Goal: Task Accomplishment & Management: Use online tool/utility

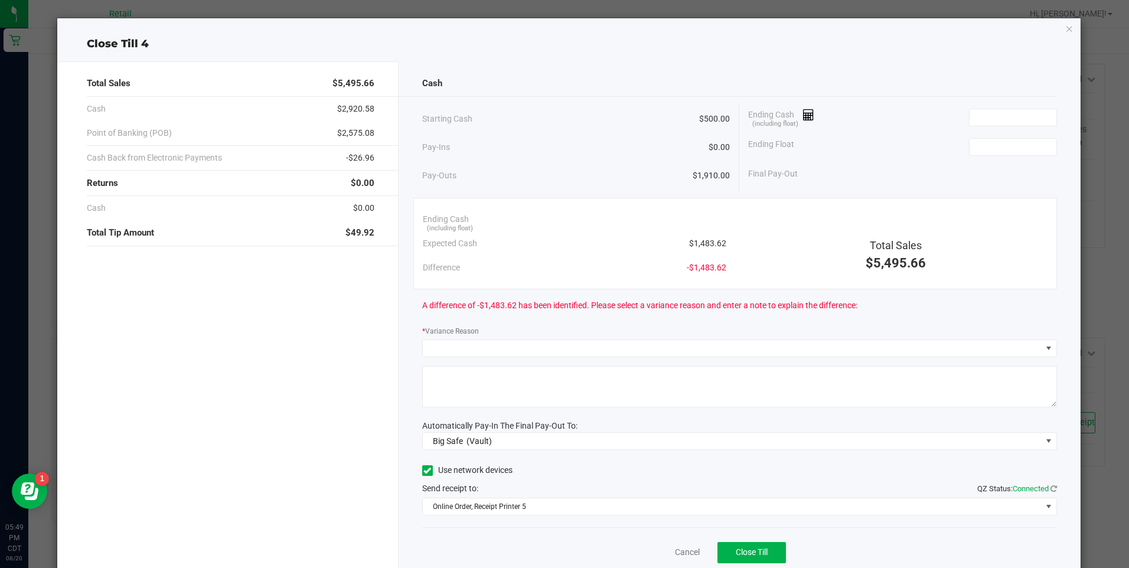
click at [1066, 25] on icon "button" at bounding box center [1070, 28] width 8 height 14
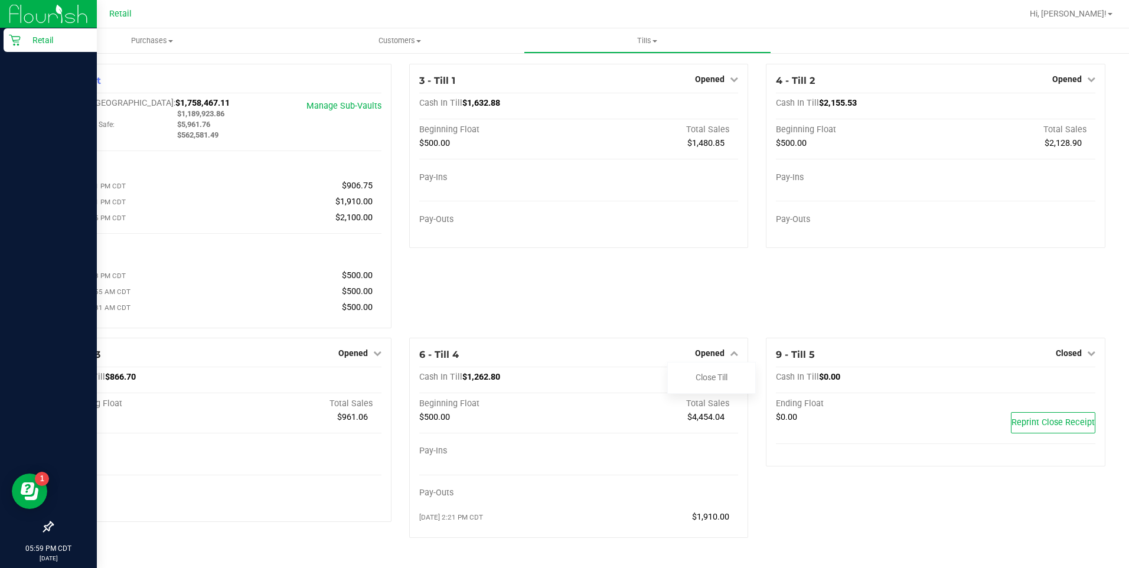
click at [4, 44] on div "Retail" at bounding box center [50, 40] width 93 height 24
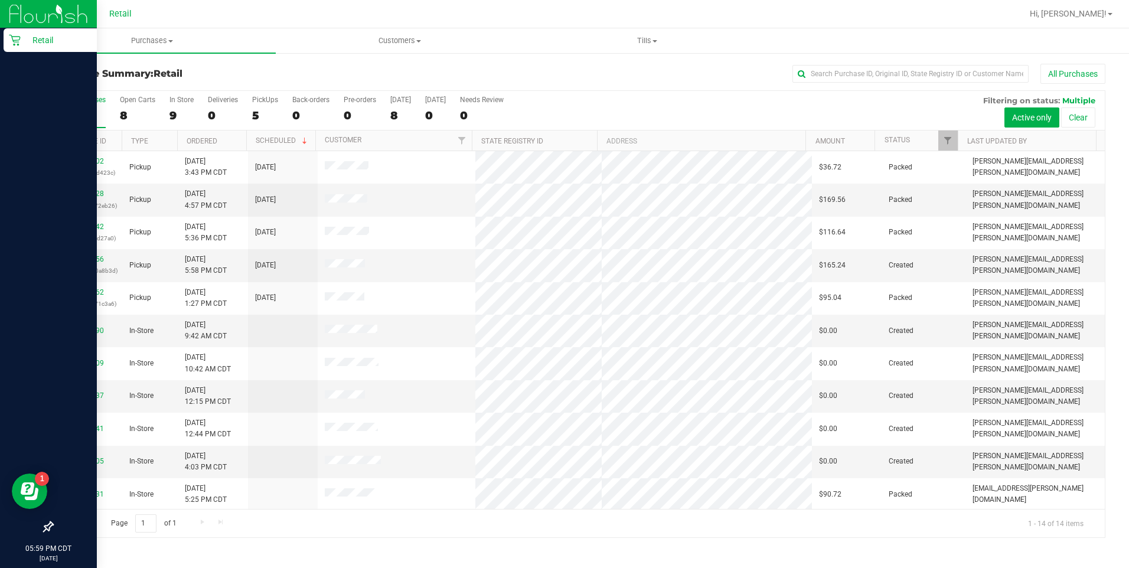
click at [376, 9] on div at bounding box center [616, 13] width 811 height 23
click at [90, 259] on link "00137756" at bounding box center [87, 259] width 33 height 8
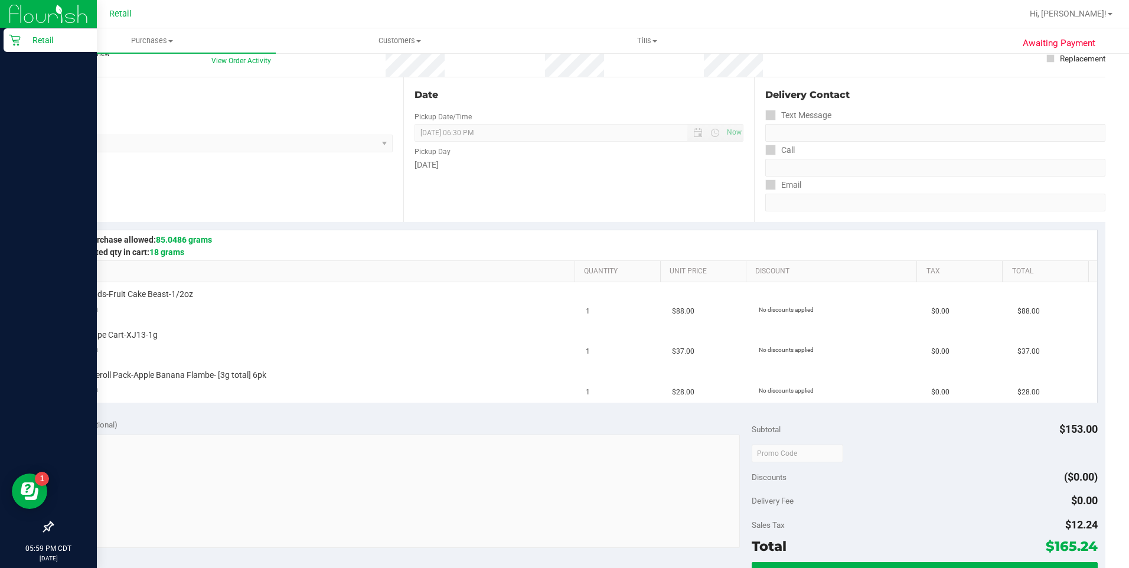
scroll to position [144, 0]
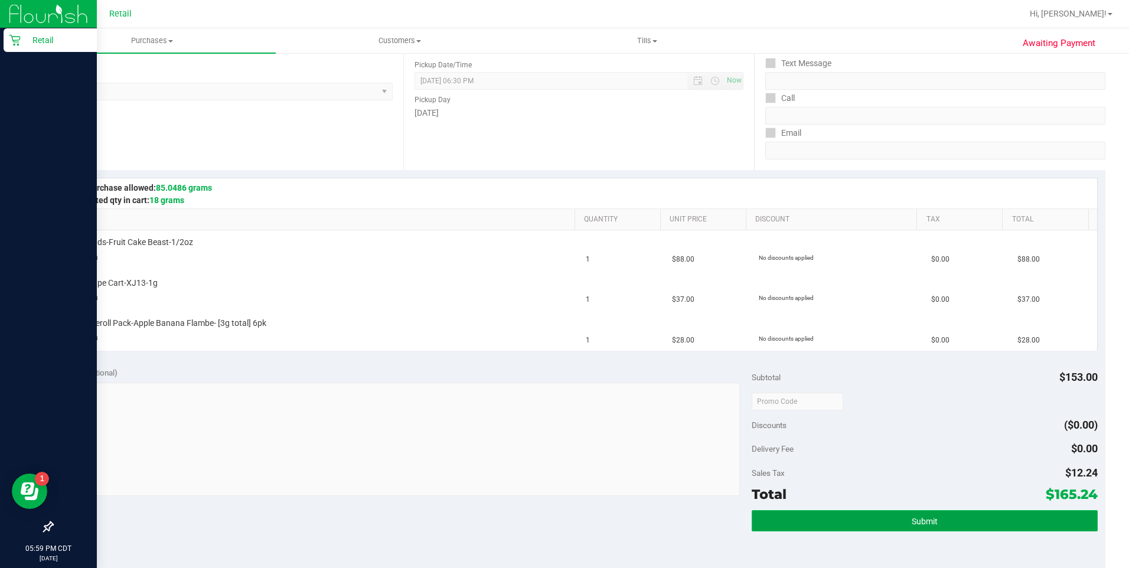
click at [925, 531] on button "Submit" at bounding box center [925, 520] width 346 height 21
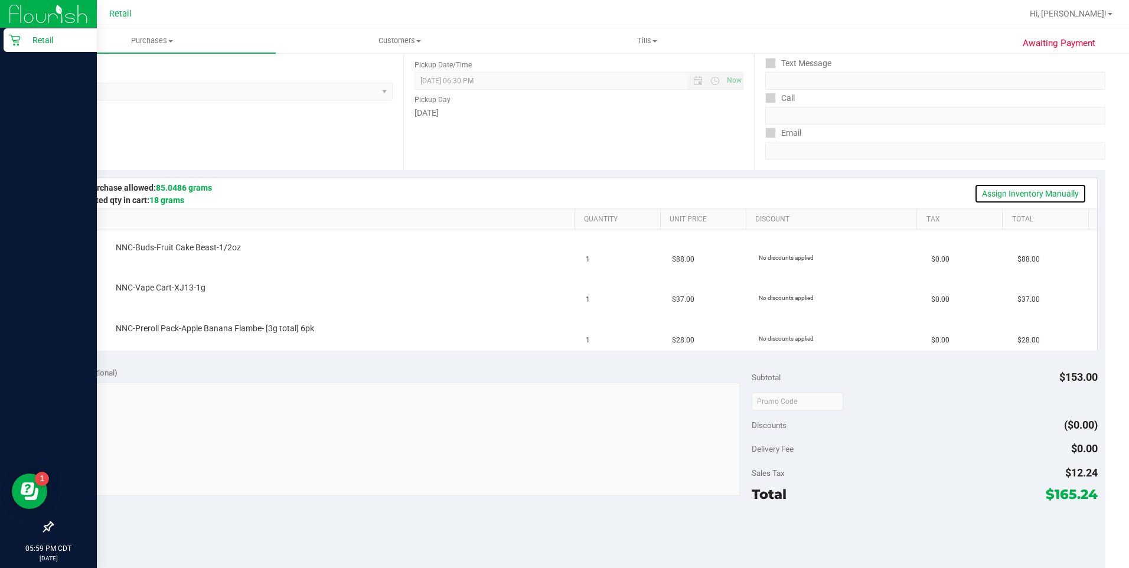
click at [1041, 196] on link "Assign Inventory Manually" at bounding box center [1031, 194] width 112 height 20
click at [135, 257] on link "Add Package" at bounding box center [137, 256] width 43 height 8
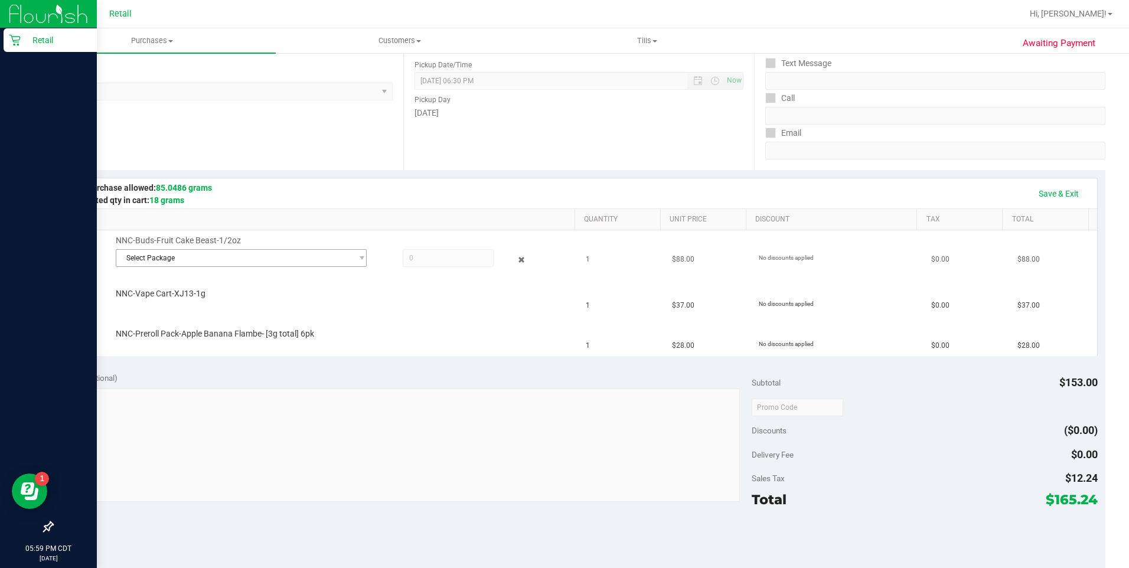
click at [264, 252] on span "Select Package" at bounding box center [234, 258] width 236 height 17
click at [276, 319] on td "NNC-Preroll Pack-Apple Banana Flambe- [3g total] 6pk" at bounding box center [320, 337] width 519 height 40
click at [302, 266] on span "Select Package" at bounding box center [234, 258] width 236 height 17
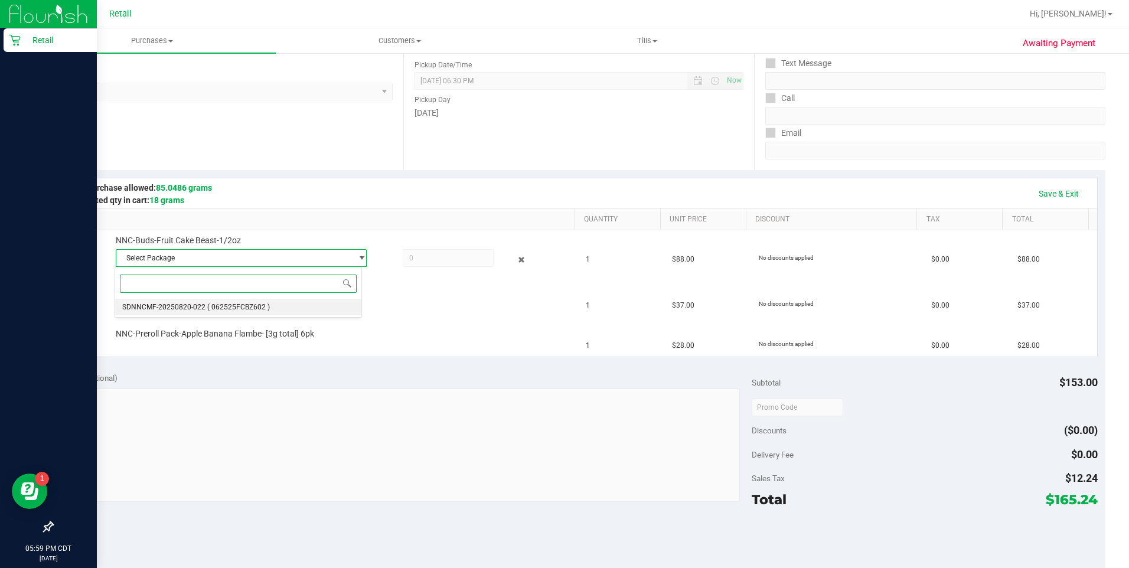
click at [337, 314] on li "SDNNCMF-20250820-022 ( 062525FCBZ602 )" at bounding box center [238, 307] width 246 height 17
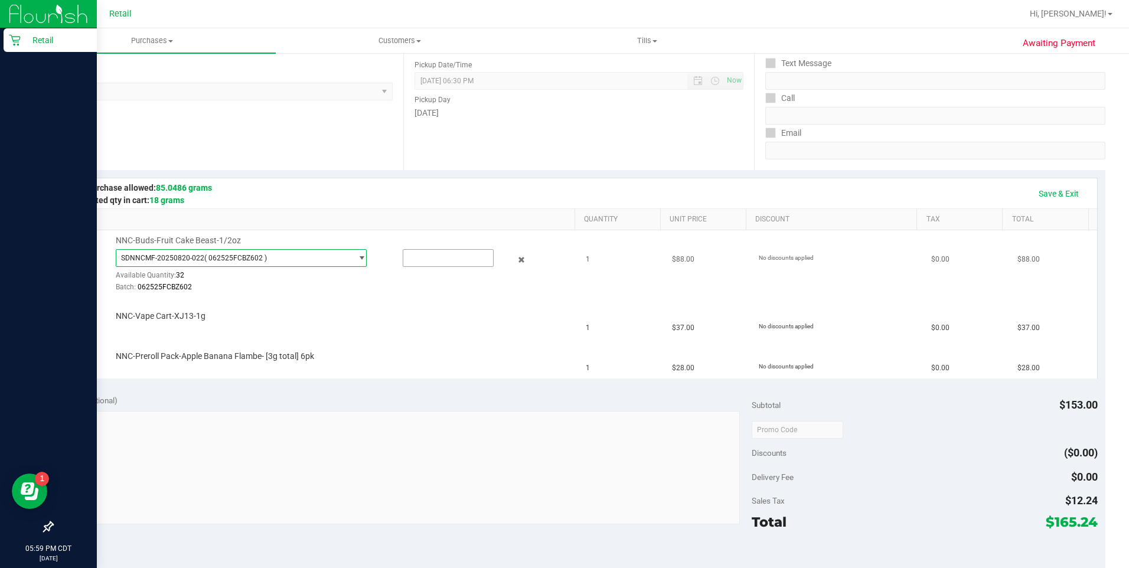
click at [438, 260] on input "text" at bounding box center [448, 258] width 90 height 17
type input "1"
click at [364, 345] on td "NNC-Preroll Pack-Apple Banana Flambe- [3g total] 6pk" at bounding box center [320, 359] width 519 height 40
type input "1.0000"
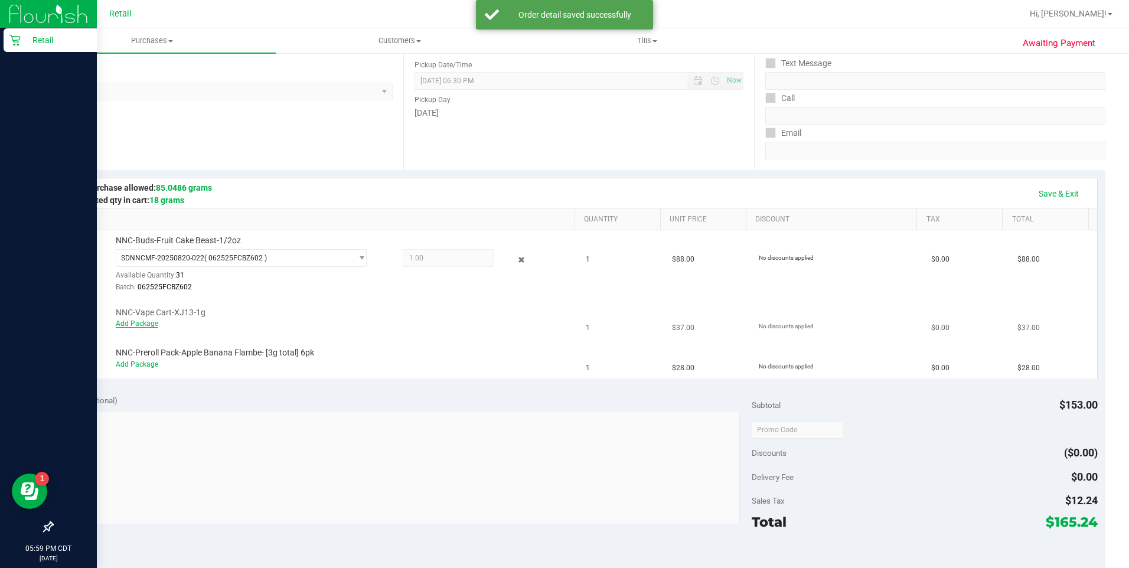
click at [139, 324] on link "Add Package" at bounding box center [137, 324] width 43 height 8
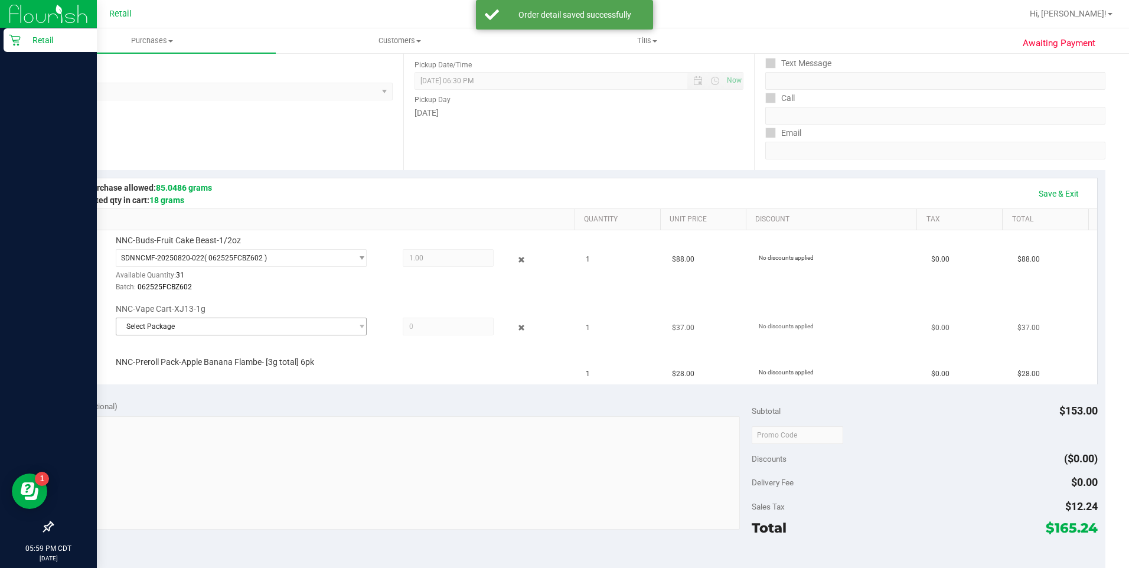
click at [212, 328] on span "Select Package" at bounding box center [234, 326] width 236 height 17
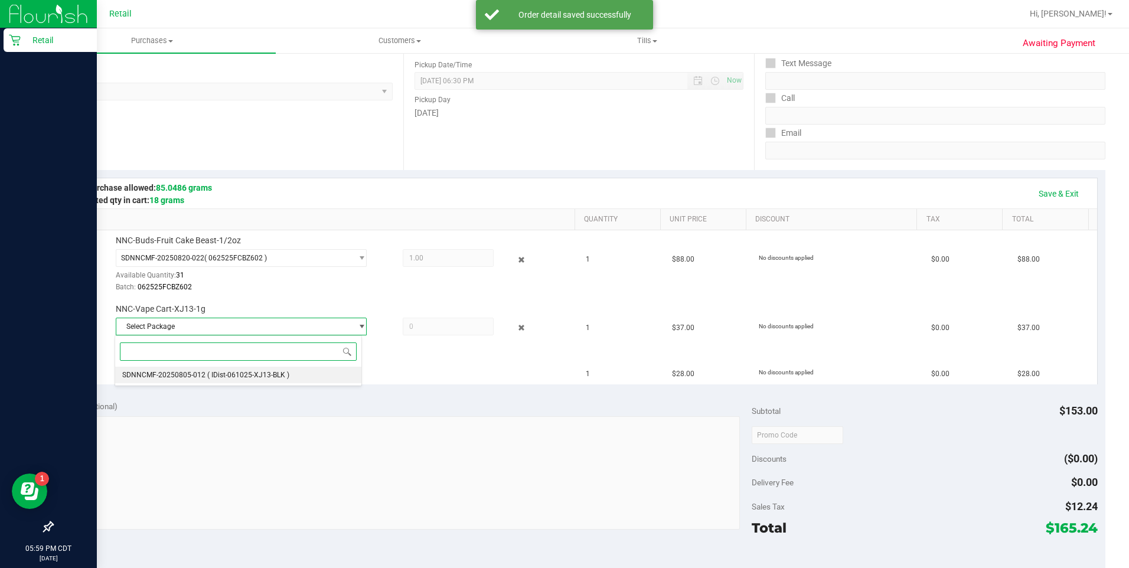
click at [223, 374] on span "( IDist-061025-XJ13-BLK )" at bounding box center [248, 375] width 82 height 8
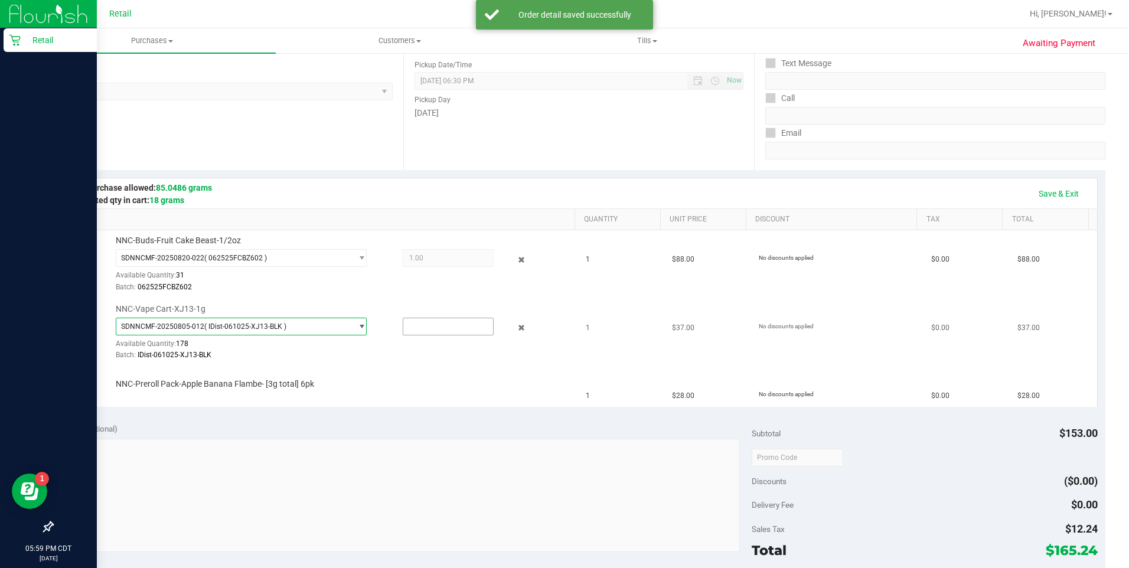
click at [419, 330] on input "text" at bounding box center [448, 326] width 90 height 17
type input "1"
click at [366, 385] on div "NNC-Preroll Pack-Apple Banana Flambe- [3g total] 6pk" at bounding box center [340, 385] width 460 height 12
type input "1.0000"
click at [150, 392] on link "Add Package" at bounding box center [137, 392] width 43 height 8
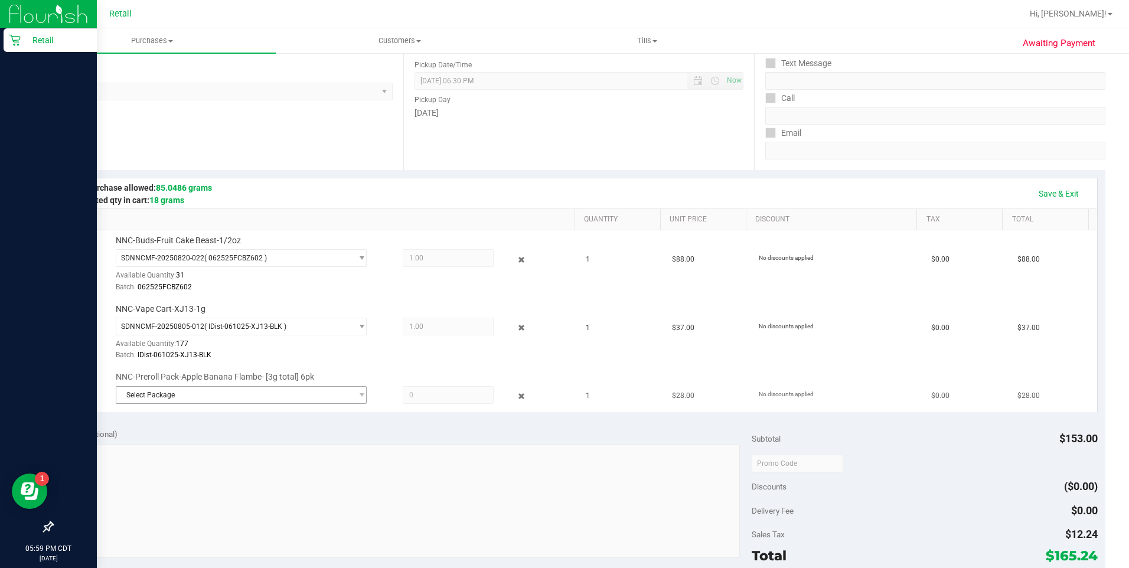
click at [226, 402] on span "Select Package" at bounding box center [234, 395] width 236 height 17
click at [305, 401] on span "Select Package" at bounding box center [234, 395] width 236 height 17
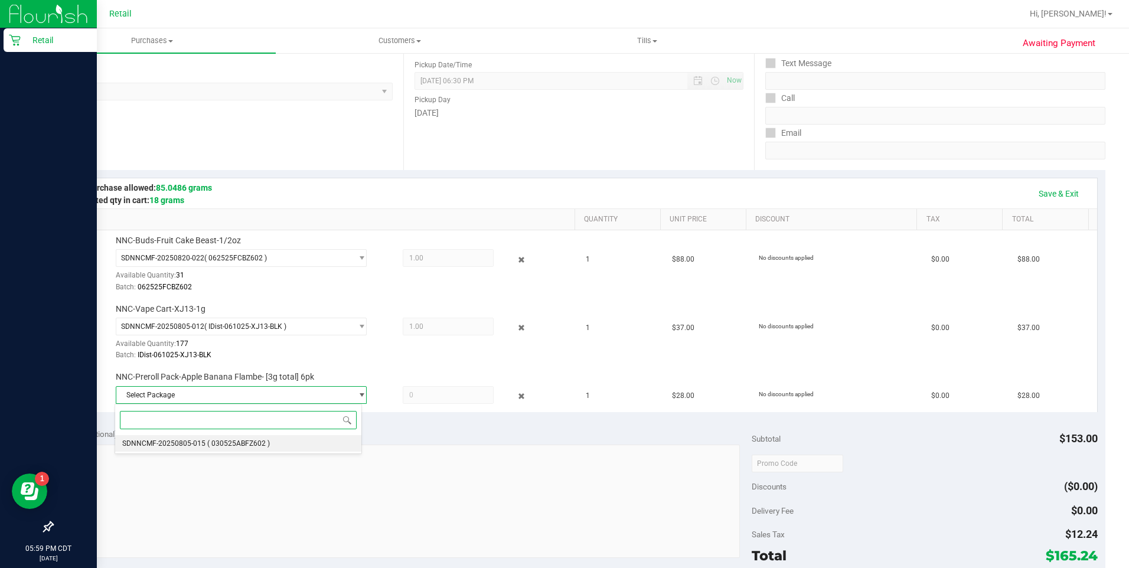
click at [293, 444] on li "SDNNCMF-20250805-015 ( 030525ABFZ602 )" at bounding box center [238, 443] width 246 height 17
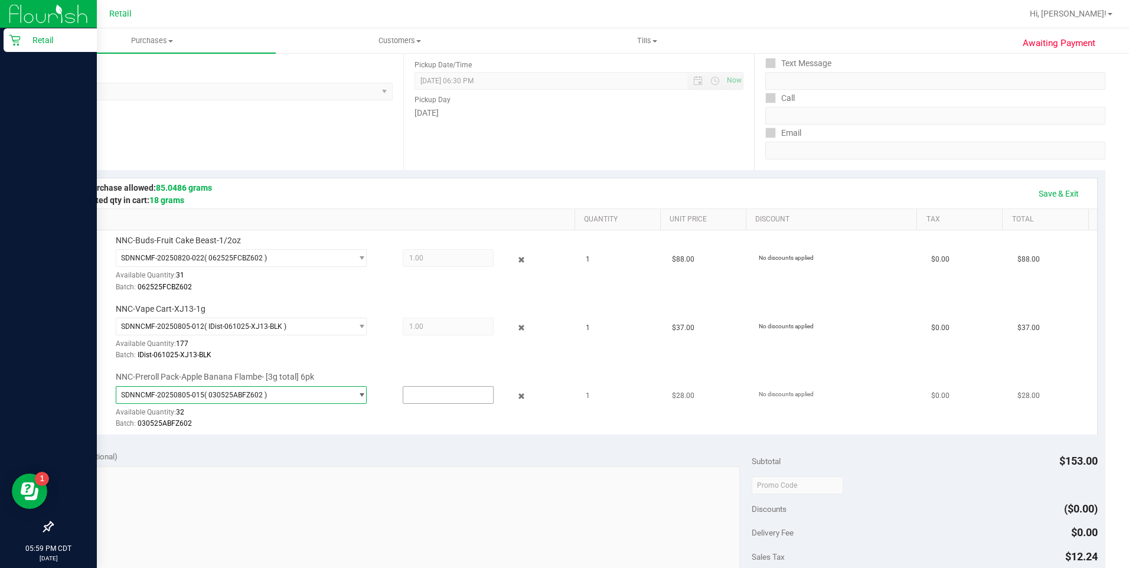
click at [438, 399] on input "text" at bounding box center [448, 395] width 90 height 17
type input "1"
type input "1.0000"
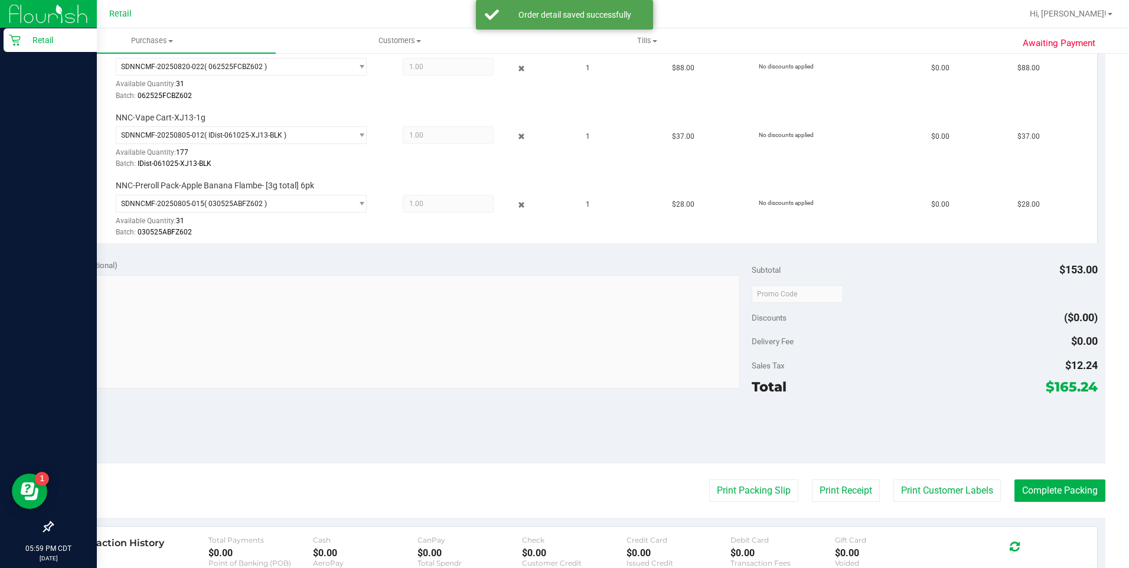
scroll to position [360, 0]
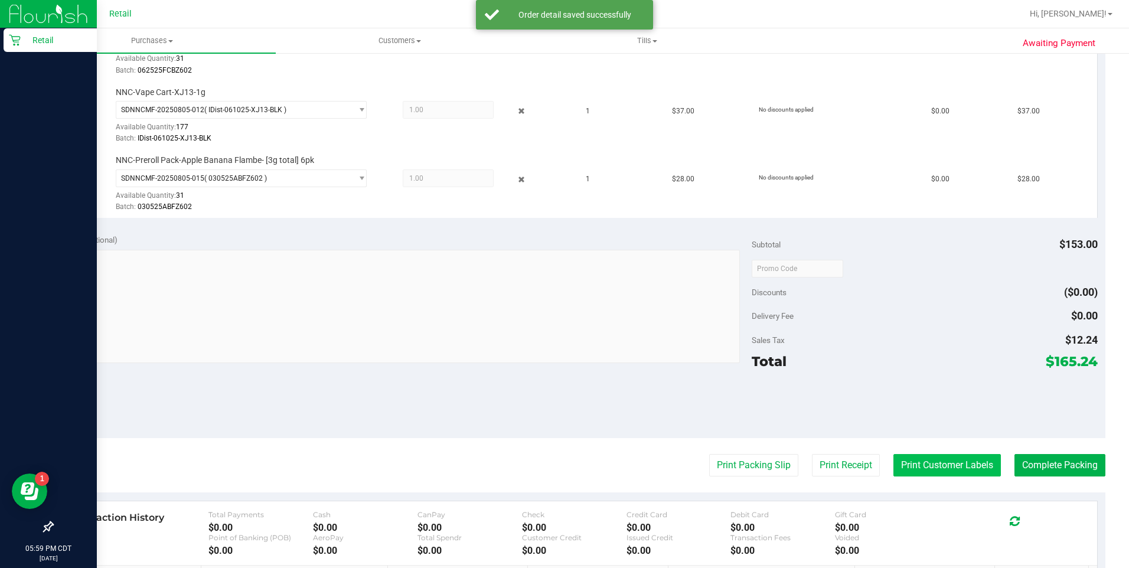
click at [936, 462] on button "Print Customer Labels" at bounding box center [948, 465] width 108 height 22
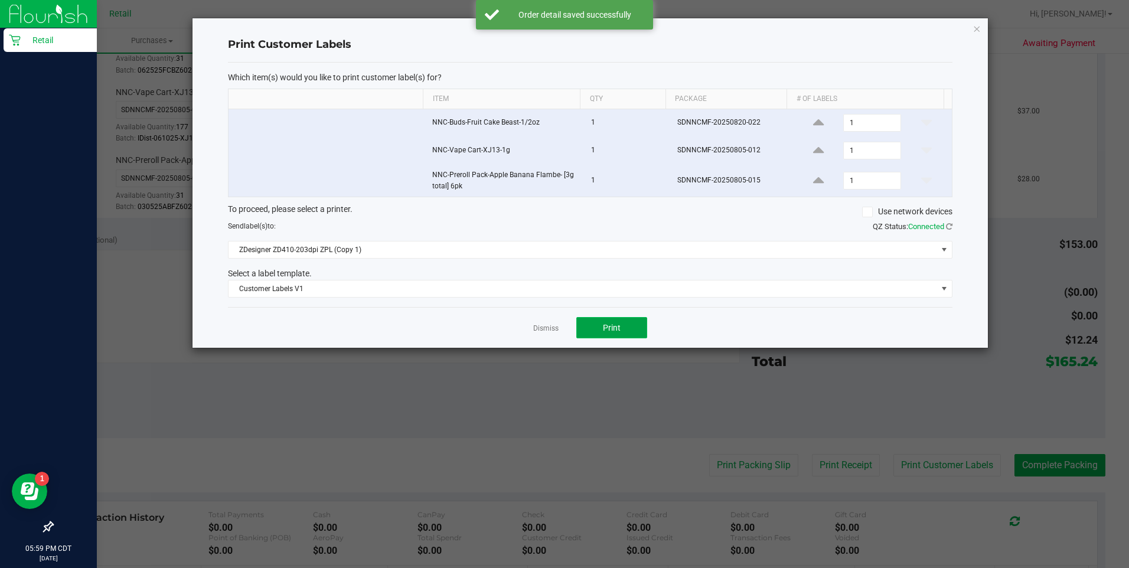
click at [612, 328] on span "Print" at bounding box center [612, 327] width 18 height 9
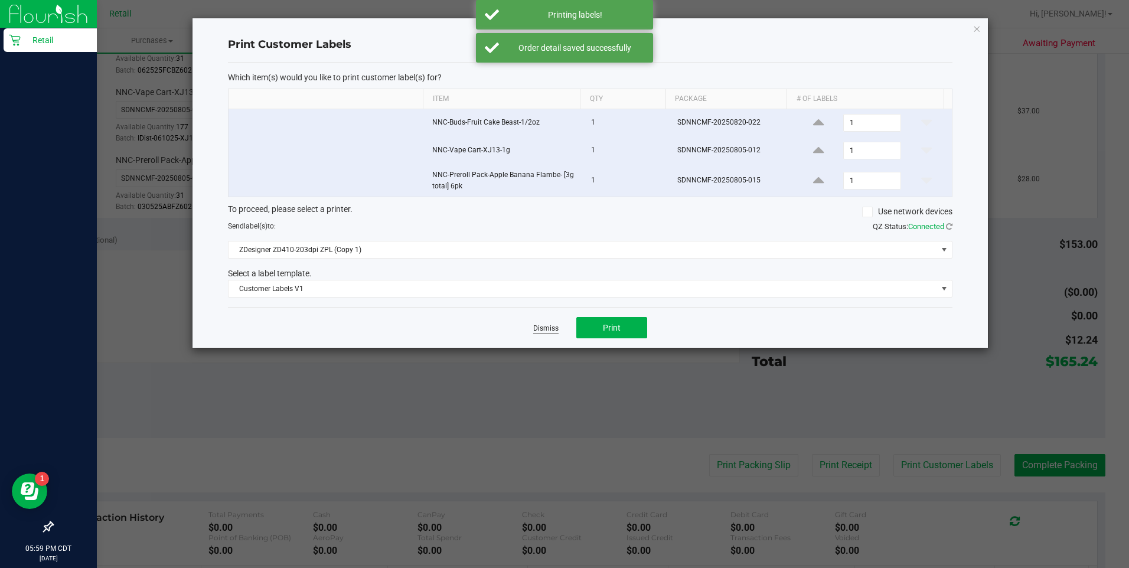
click at [546, 330] on link "Dismiss" at bounding box center [545, 329] width 25 height 10
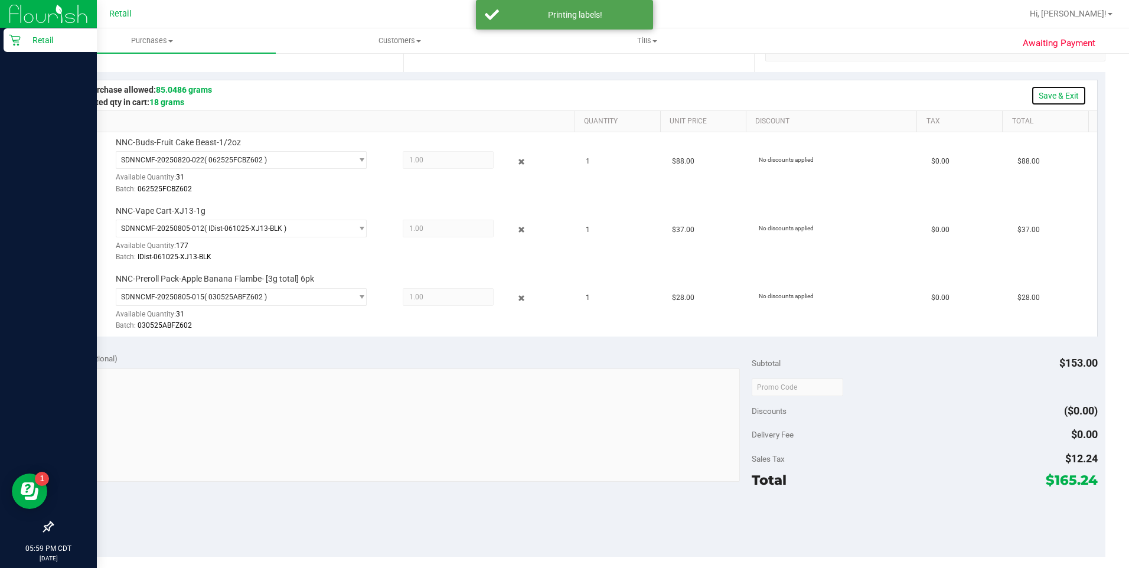
click at [1031, 97] on link "Save & Exit" at bounding box center [1059, 96] width 56 height 20
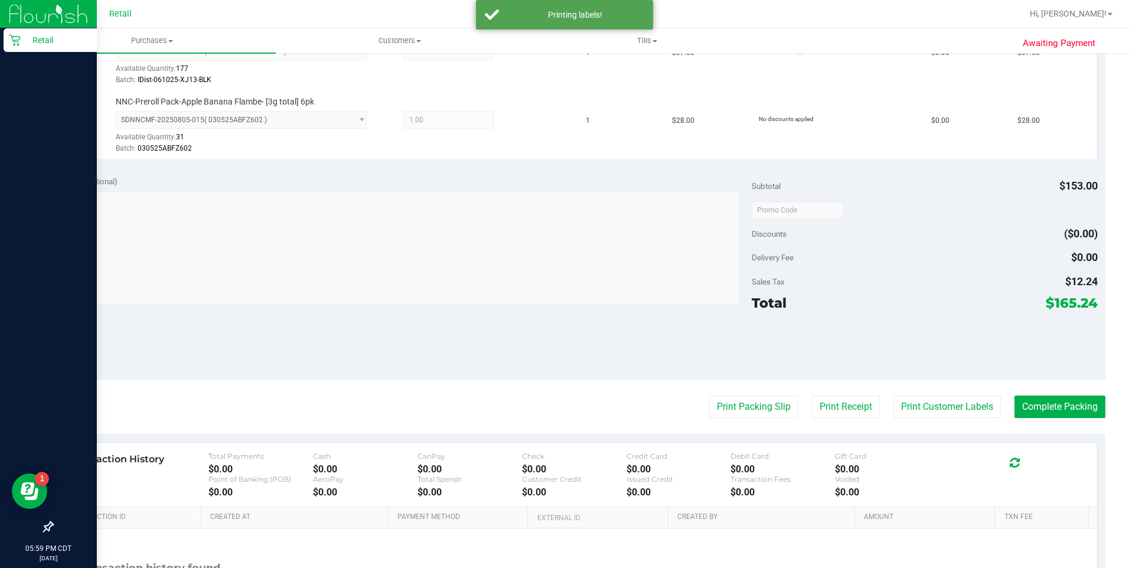
scroll to position [418, 0]
click at [1037, 409] on button "Complete Packing" at bounding box center [1060, 408] width 91 height 22
